Goal: Information Seeking & Learning: Learn about a topic

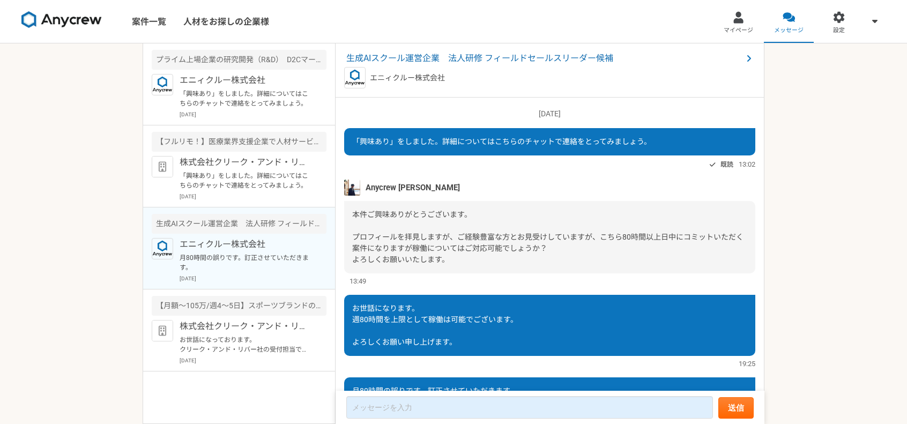
scroll to position [57, 0]
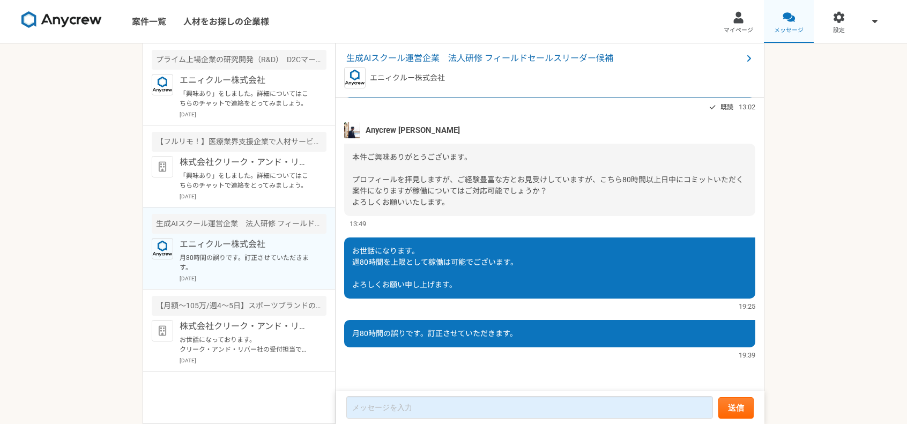
click at [780, 26] on span "メッセージ" at bounding box center [788, 30] width 29 height 9
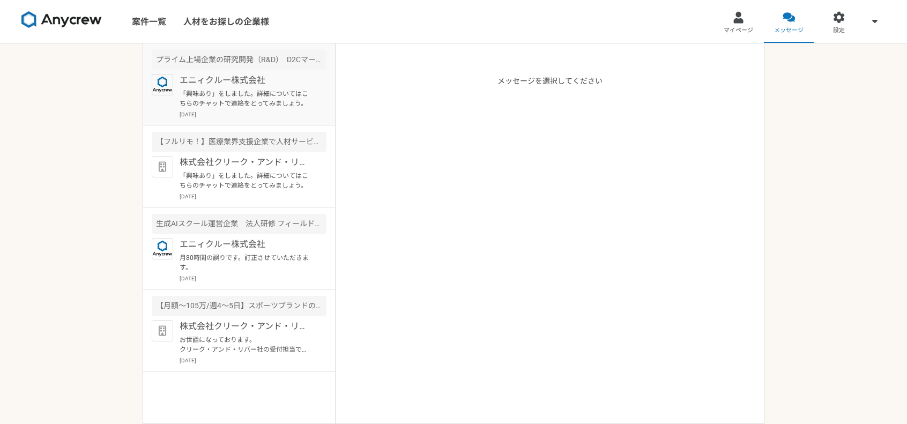
click at [281, 100] on p "「興味あり」をしました。詳細についてはこちらのチャットで連絡をとってみましょう。" at bounding box center [246, 98] width 132 height 19
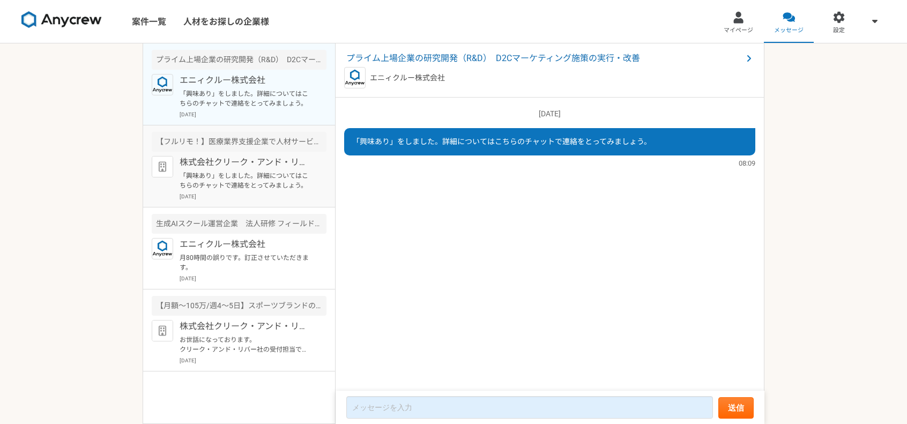
click at [238, 180] on p "「興味あり」をしました。詳細についてはこちらのチャットで連絡をとってみましょう。" at bounding box center [246, 180] width 132 height 19
click at [232, 106] on p "「興味あり」をしました。詳細についてはこちらのチャットで連絡をとってみましょう。" at bounding box center [246, 98] width 132 height 19
click at [242, 254] on p "月80時間の誤りです。訂正させていただきます。" at bounding box center [246, 262] width 132 height 19
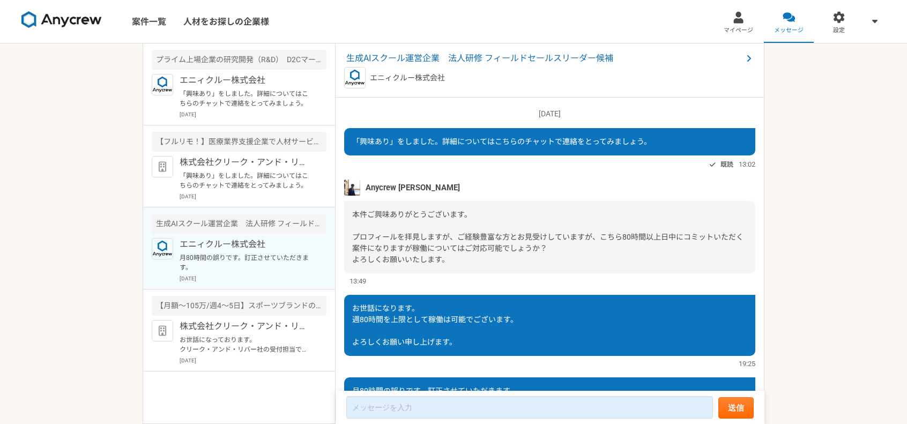
scroll to position [57, 0]
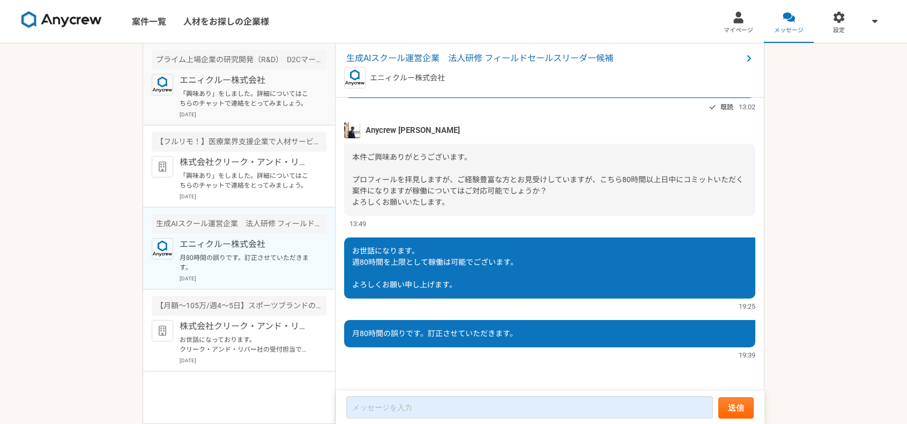
click at [245, 111] on p "[DATE]" at bounding box center [253, 114] width 147 height 8
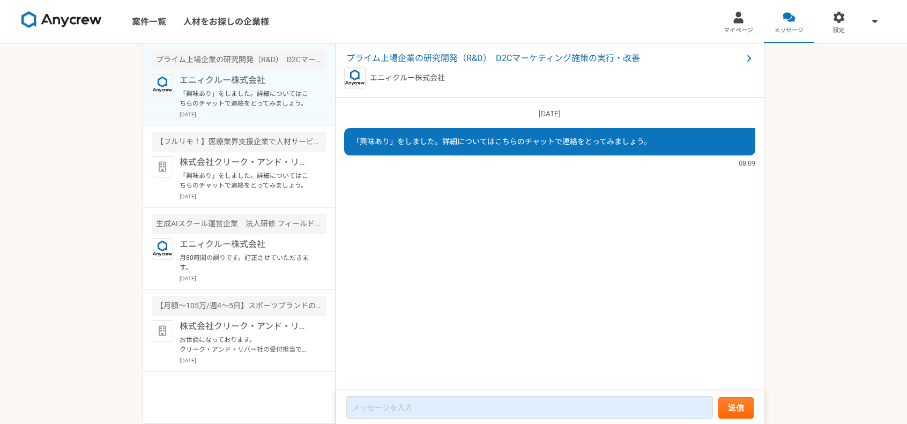
click at [65, 51] on div "案件一覧 人材をお探しの企業様 マイページ メッセージ 設定 プライム上場企業の研究開発（R&D）　D2Cマーケティング施策の実行・改善 エニィクルー株式会社…" at bounding box center [453, 212] width 907 height 424
click at [237, 97] on p "「興味あり」をしました。詳細についてはこちらのチャットで連絡をとってみましょう。" at bounding box center [246, 98] width 132 height 19
click at [248, 245] on p "エニィクルー株式会社" at bounding box center [246, 244] width 132 height 13
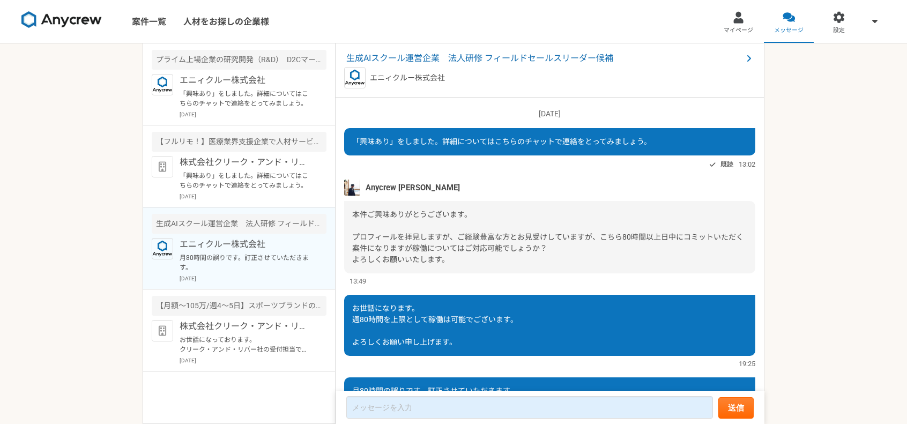
scroll to position [57, 0]
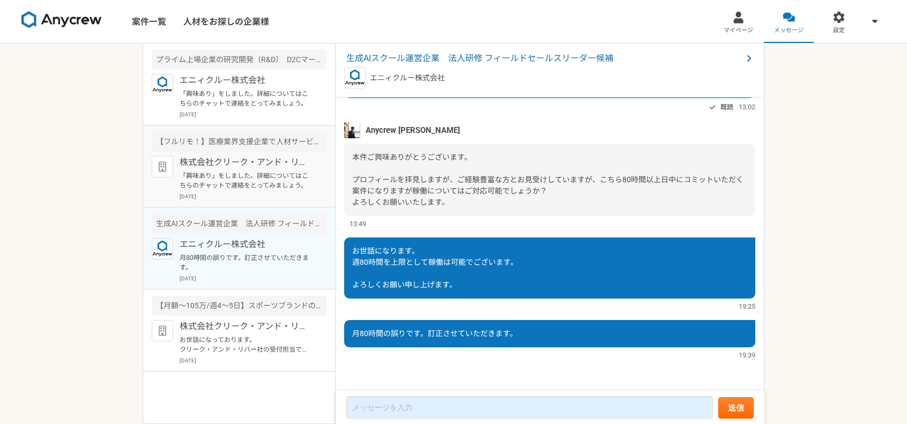
click at [235, 172] on p "「興味あり」をしました。詳細についてはこちらのチャットで連絡をとってみましょう。" at bounding box center [246, 180] width 132 height 19
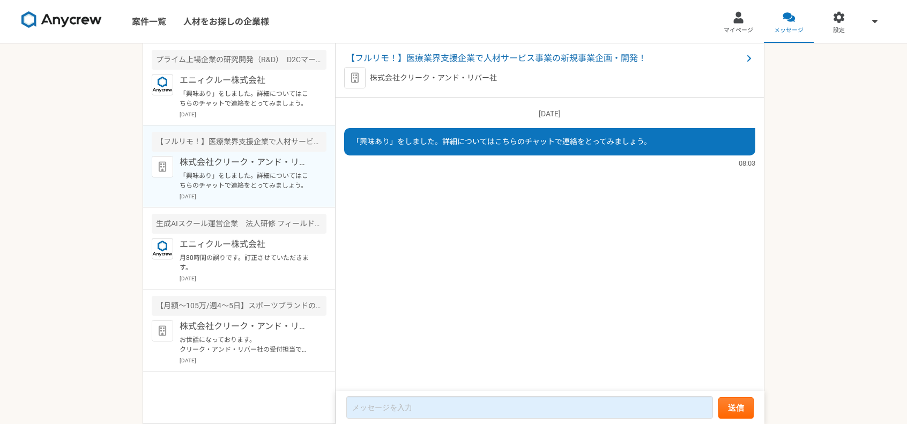
click at [250, 125] on article "【フルリモ！】医療業界支援企業で人材サービス事業の新規事業企画・開発！ 株式会社クリーク・アンド・リバー社 「興味あり」をしました。詳細についてはこちらのチャ…" at bounding box center [239, 166] width 192 height 82
click at [251, 101] on p "「興味あり」をしました。詳細についてはこちらのチャットで連絡をとってみましょう。" at bounding box center [246, 98] width 132 height 19
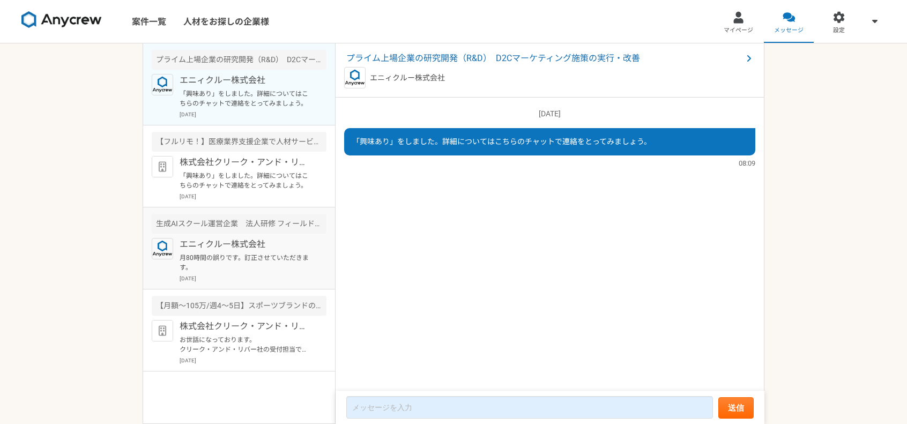
click at [244, 258] on p "月80時間の誤りです。訂正させていただきます。" at bounding box center [246, 262] width 132 height 19
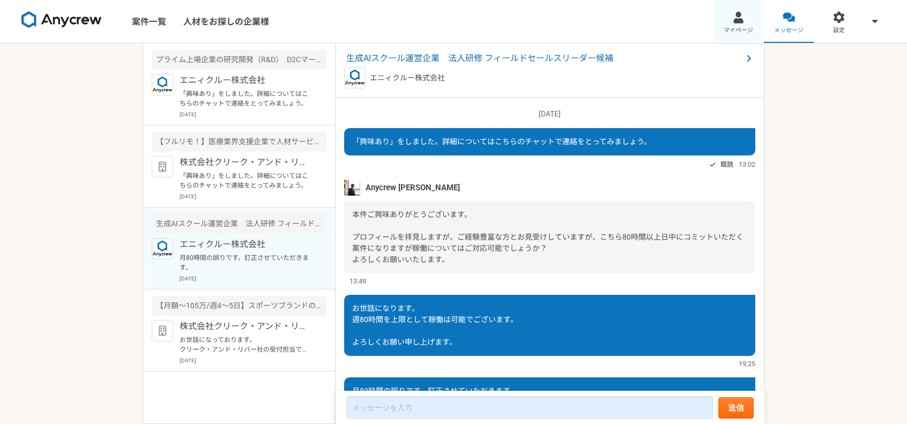
click at [736, 23] on link "マイページ" at bounding box center [739, 21] width 50 height 43
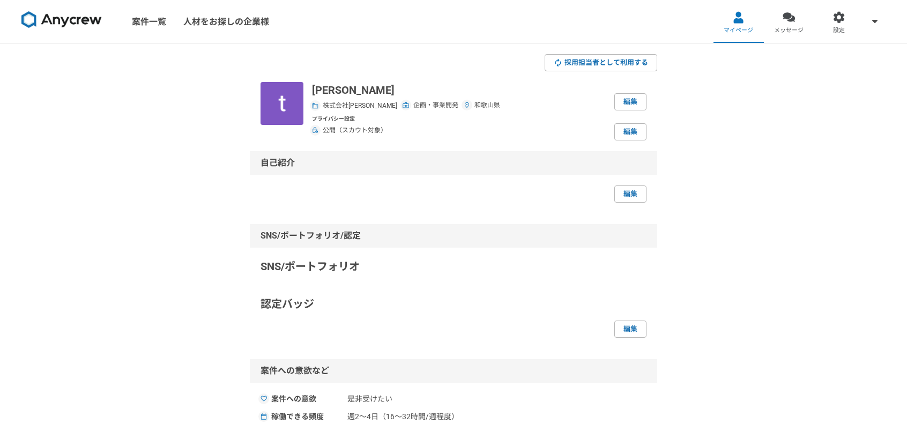
click at [41, 18] on img at bounding box center [61, 19] width 80 height 17
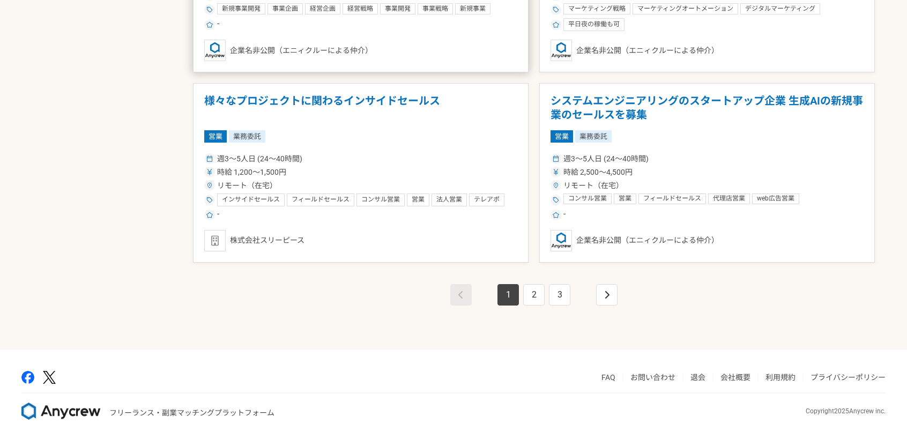
scroll to position [1751, 0]
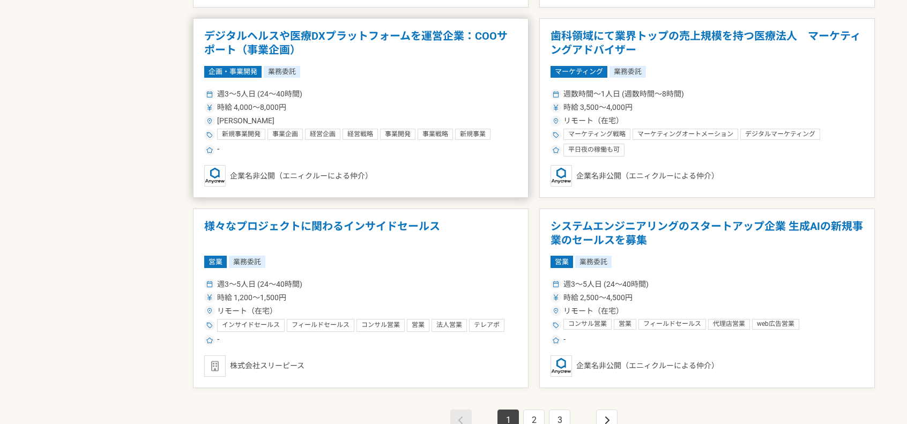
click at [428, 105] on div "時給 4,000〜8,000円" at bounding box center [360, 107] width 313 height 11
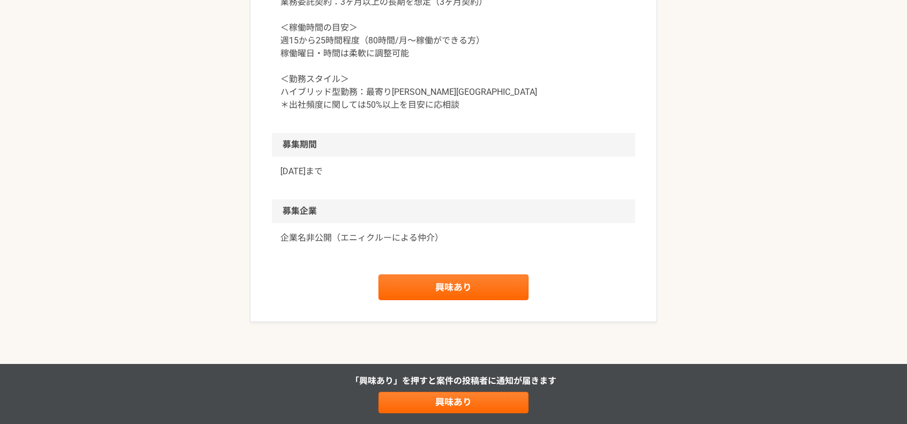
scroll to position [1230, 0]
